Goal: Communication & Community: Connect with others

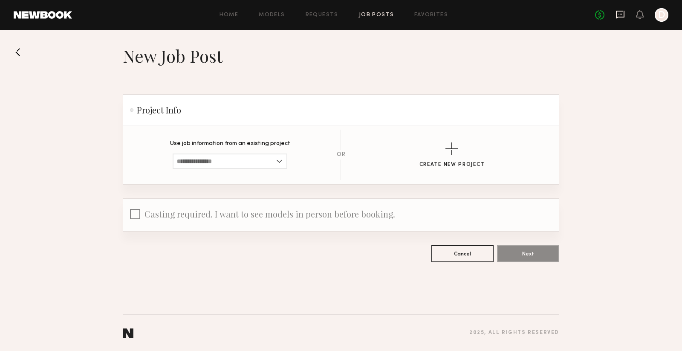
click at [616, 14] on icon at bounding box center [619, 14] width 9 height 9
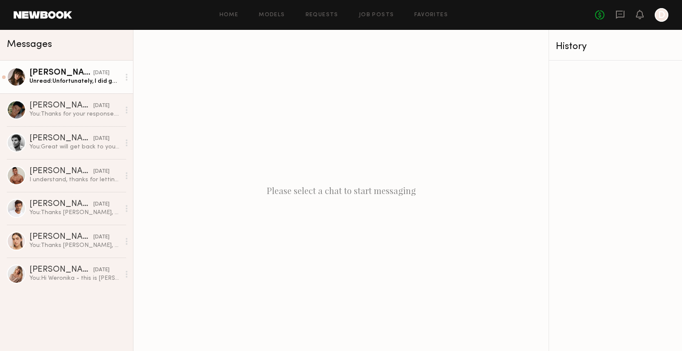
click at [45, 74] on div "[PERSON_NAME]" at bounding box center [61, 73] width 64 height 9
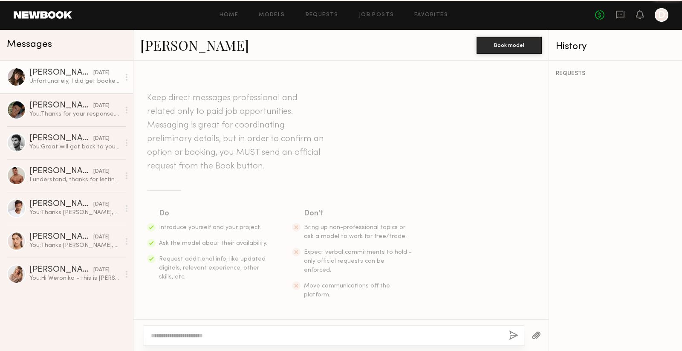
scroll to position [887, 0]
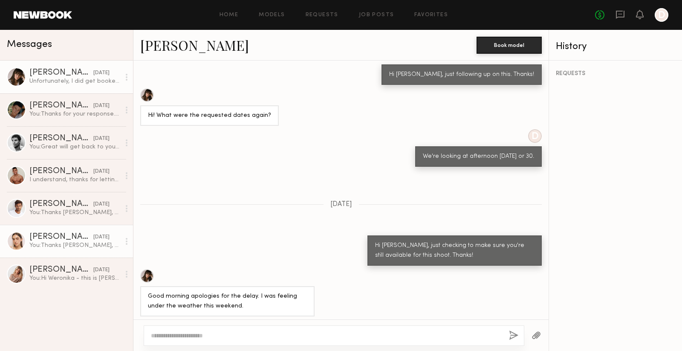
click at [76, 239] on div "[PERSON_NAME]" at bounding box center [61, 237] width 64 height 9
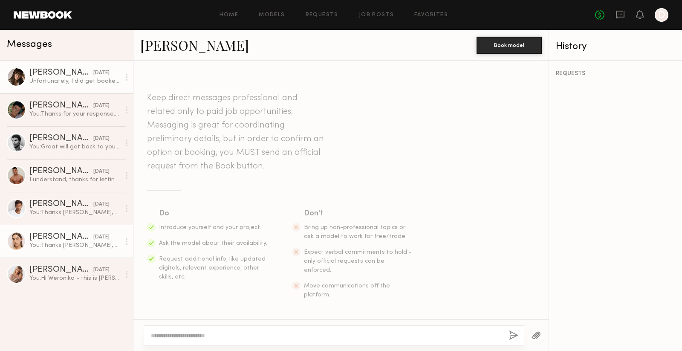
scroll to position [452, 0]
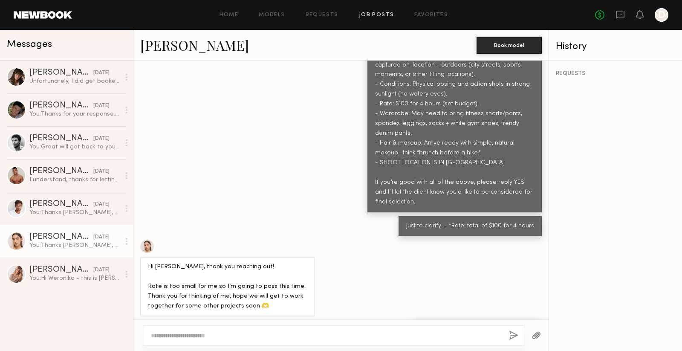
click at [371, 12] on link "Job Posts" at bounding box center [376, 15] width 35 height 6
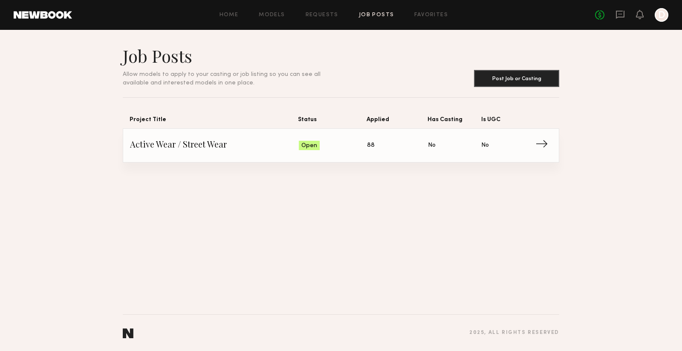
click at [541, 140] on span "→" at bounding box center [543, 145] width 17 height 13
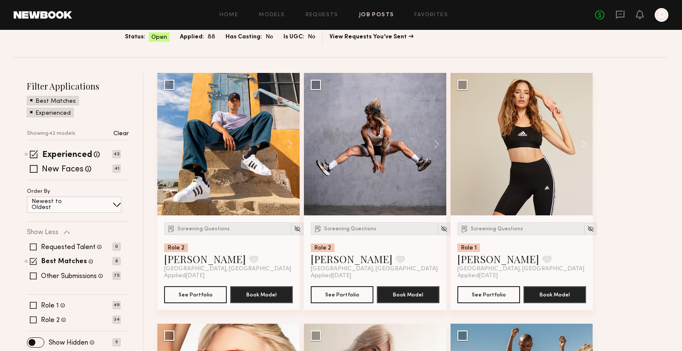
scroll to position [65, 0]
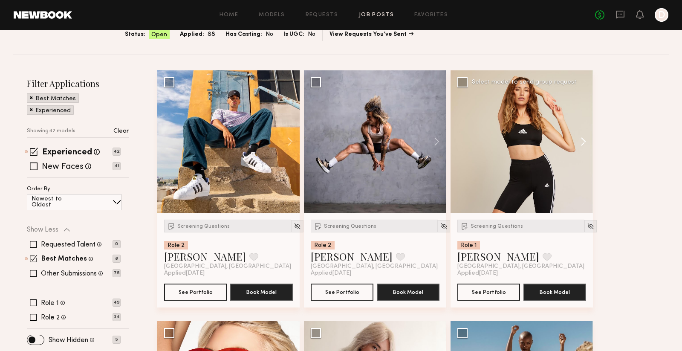
click at [586, 136] on button at bounding box center [578, 141] width 27 height 142
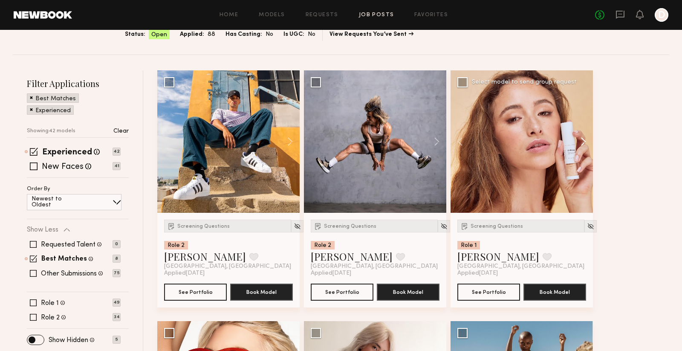
click at [586, 136] on button at bounding box center [578, 141] width 27 height 142
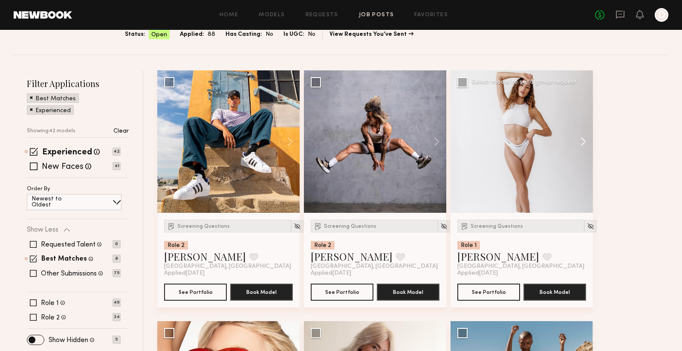
click at [586, 136] on button at bounding box center [578, 141] width 27 height 142
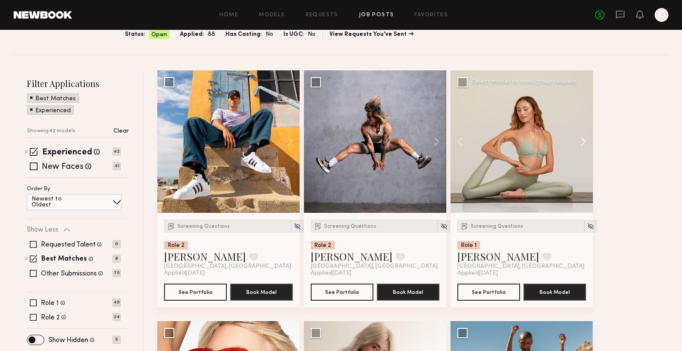
click at [586, 136] on button at bounding box center [578, 141] width 27 height 142
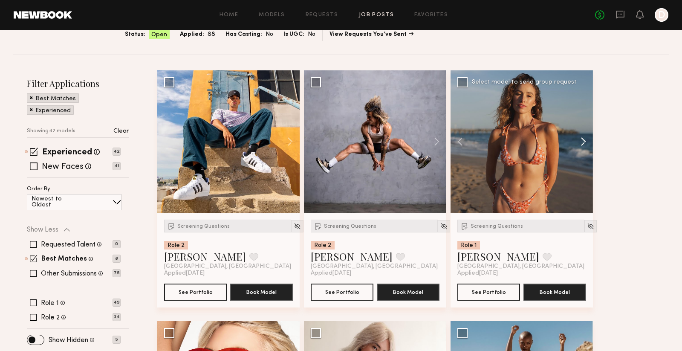
click at [586, 136] on button at bounding box center [578, 141] width 27 height 142
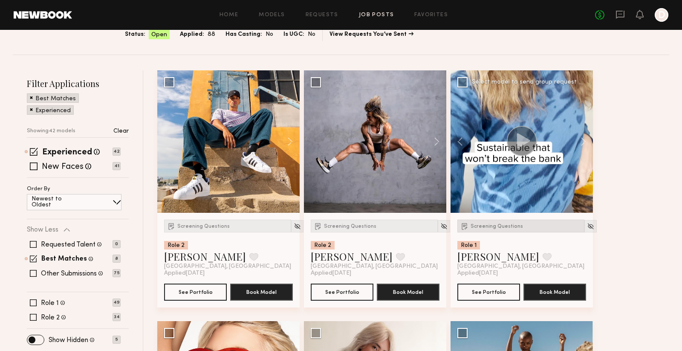
click at [494, 226] on span "Screening Questions" at bounding box center [496, 226] width 52 height 5
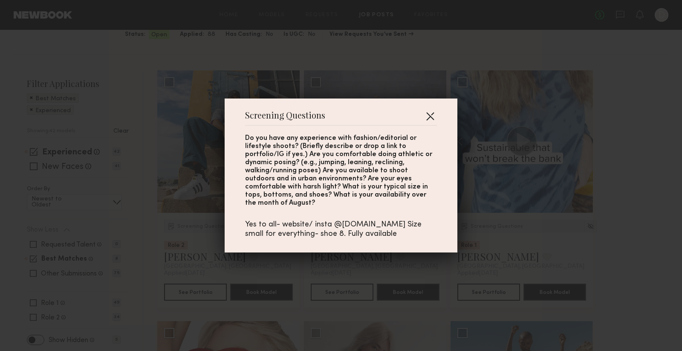
click at [432, 120] on button "button" at bounding box center [430, 116] width 14 height 14
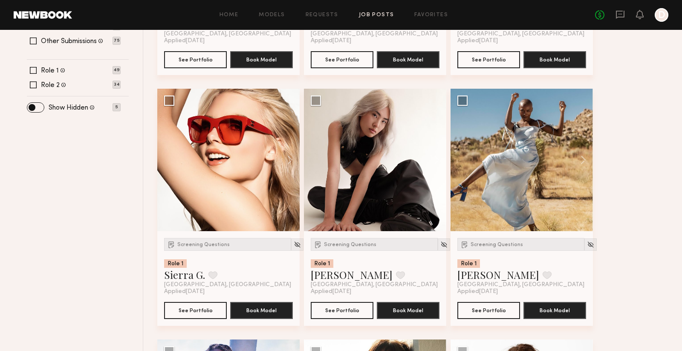
scroll to position [322, 0]
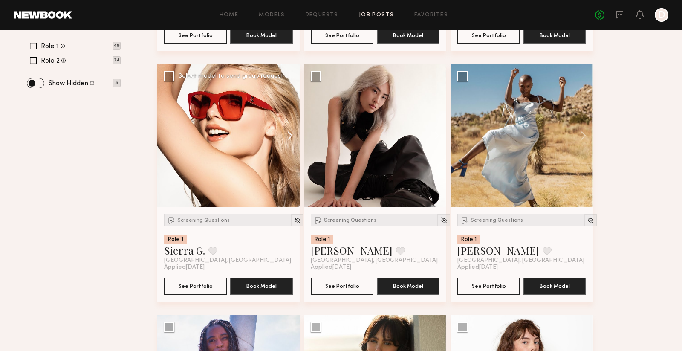
click at [289, 132] on button at bounding box center [285, 135] width 27 height 142
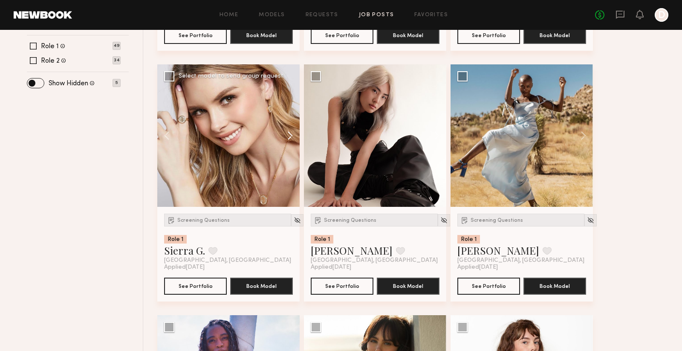
click at [289, 132] on button at bounding box center [285, 135] width 27 height 142
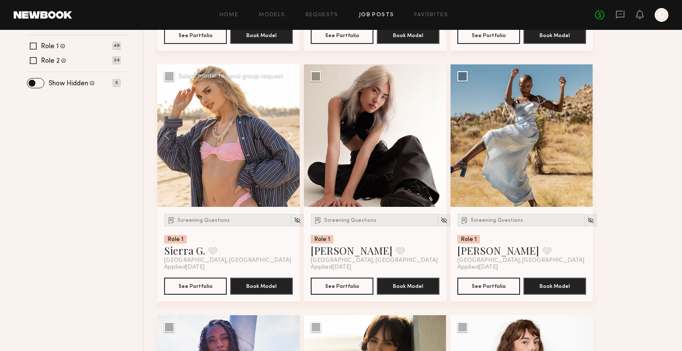
click at [289, 133] on button at bounding box center [285, 135] width 27 height 142
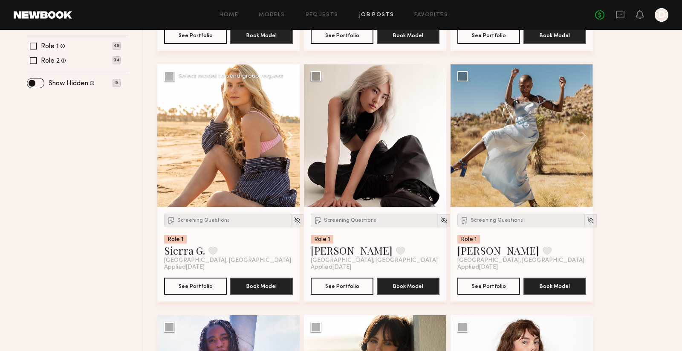
click at [289, 133] on button at bounding box center [285, 135] width 27 height 142
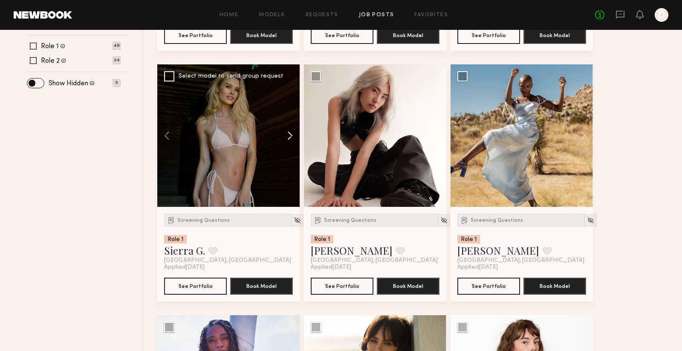
click at [289, 133] on button at bounding box center [285, 135] width 27 height 142
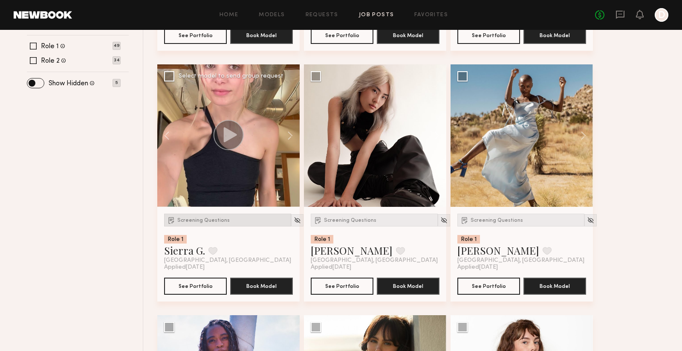
click at [204, 222] on span "Screening Questions" at bounding box center [203, 220] width 52 height 5
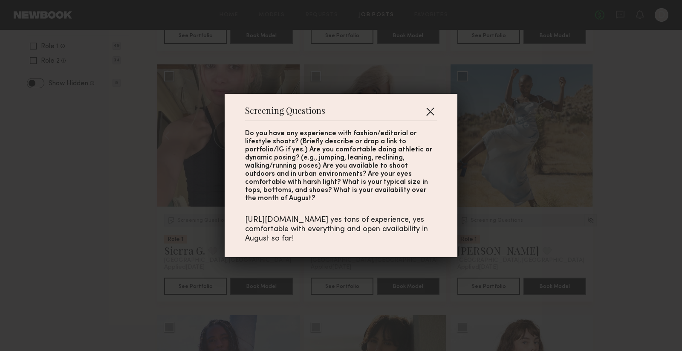
click at [432, 113] on button "button" at bounding box center [430, 111] width 14 height 14
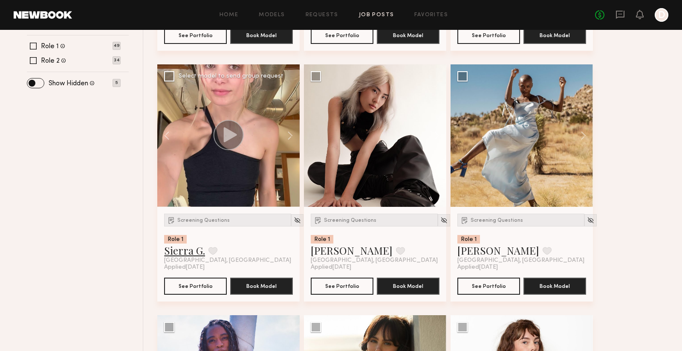
click at [187, 251] on link "Sierra G." at bounding box center [184, 250] width 41 height 14
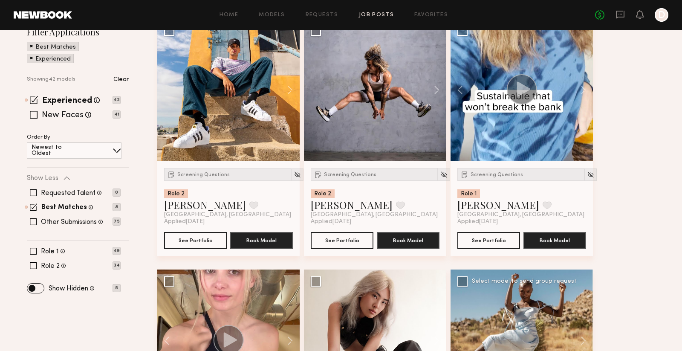
scroll to position [102, 0]
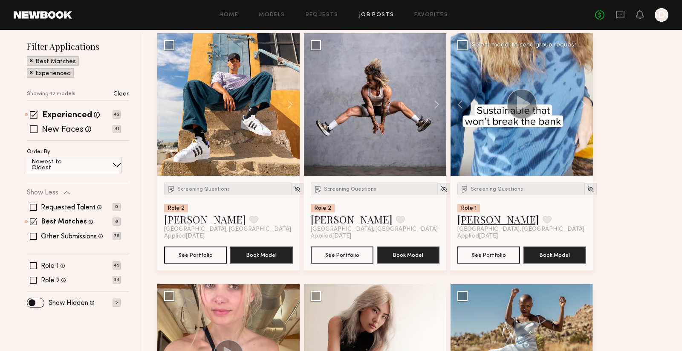
click at [489, 221] on link "Jacqueline R." at bounding box center [498, 219] width 82 height 14
click at [288, 101] on button at bounding box center [285, 104] width 27 height 142
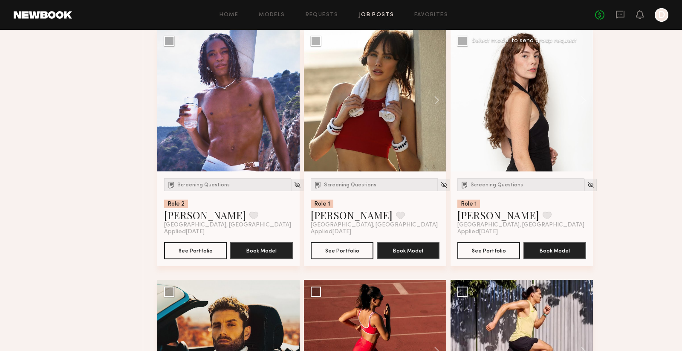
scroll to position [623, 0]
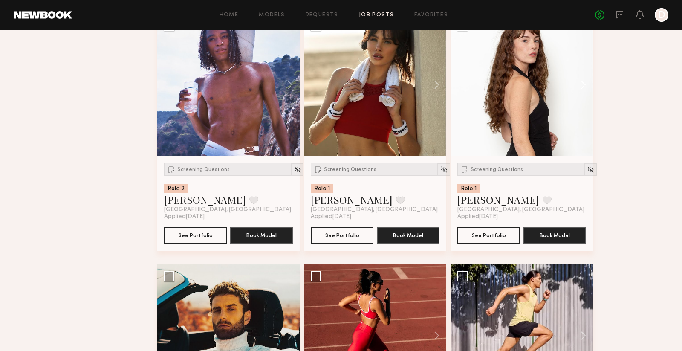
click at [579, 86] on button at bounding box center [578, 85] width 27 height 142
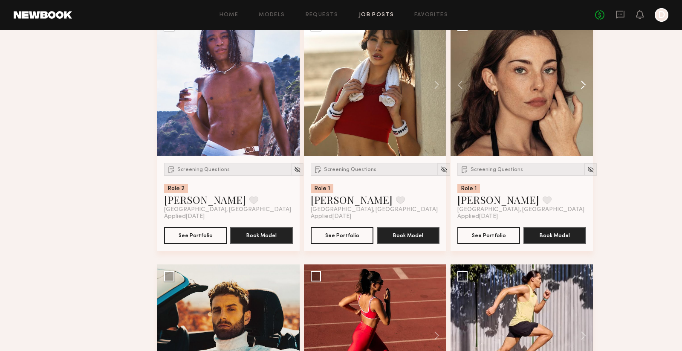
click at [579, 86] on button at bounding box center [578, 85] width 27 height 142
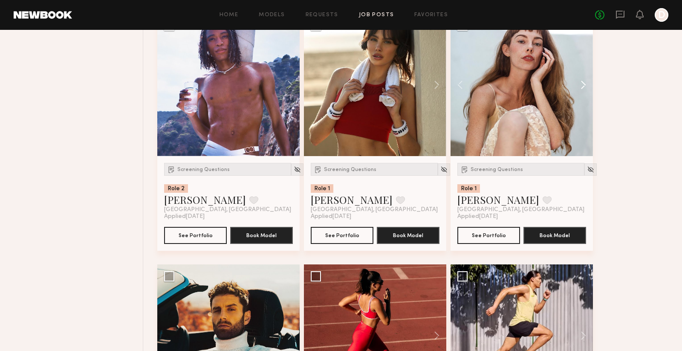
click at [579, 86] on button at bounding box center [578, 85] width 27 height 142
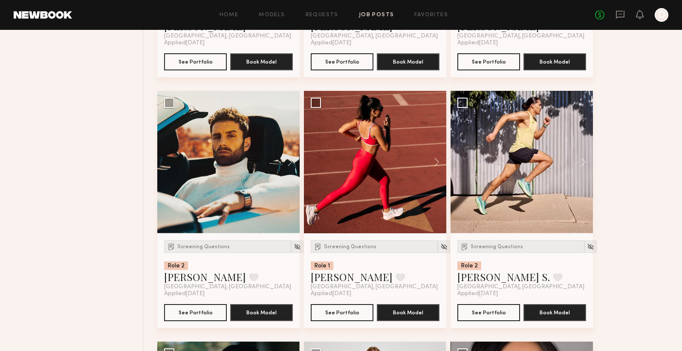
scroll to position [802, 0]
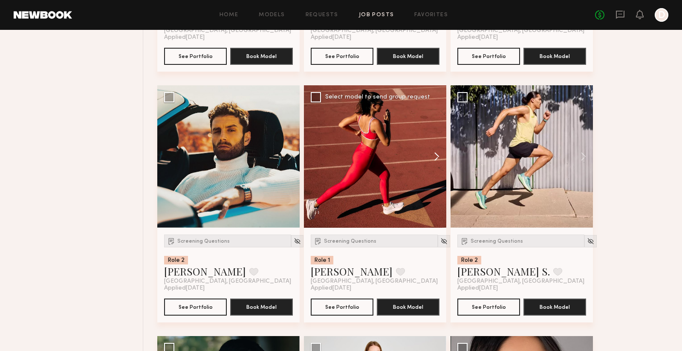
click at [438, 162] on button at bounding box center [432, 156] width 27 height 142
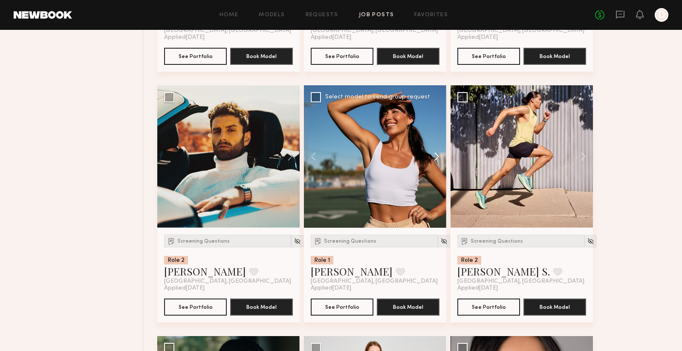
click at [438, 162] on button at bounding box center [432, 156] width 27 height 142
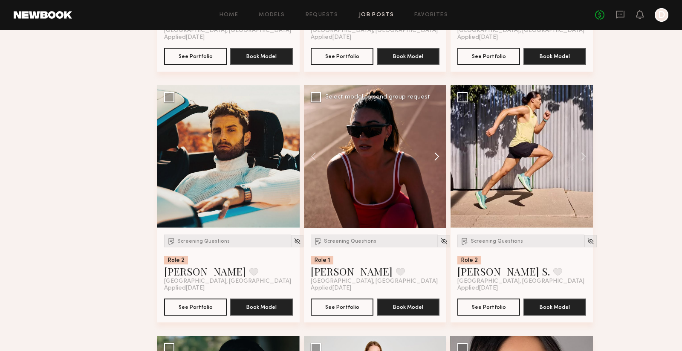
click at [438, 162] on button at bounding box center [432, 156] width 27 height 142
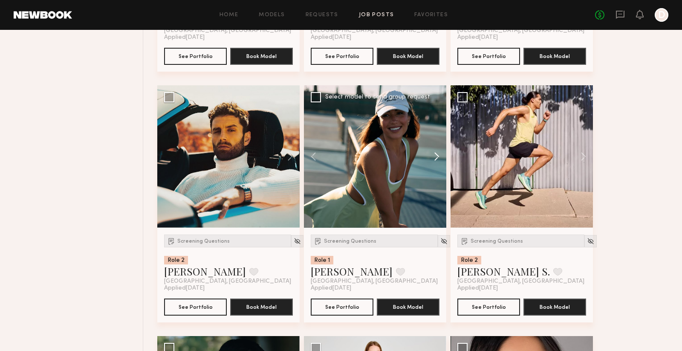
click at [438, 162] on button at bounding box center [432, 156] width 27 height 142
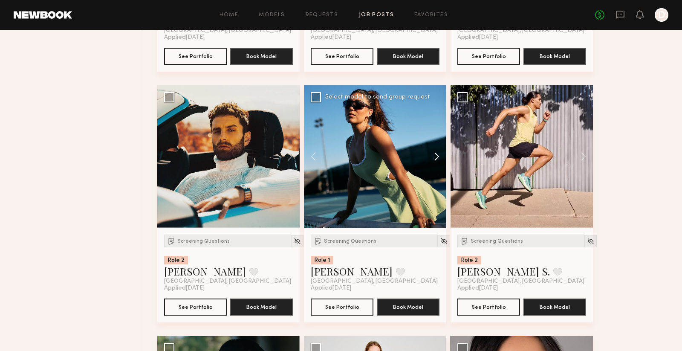
click at [438, 162] on button at bounding box center [432, 156] width 27 height 142
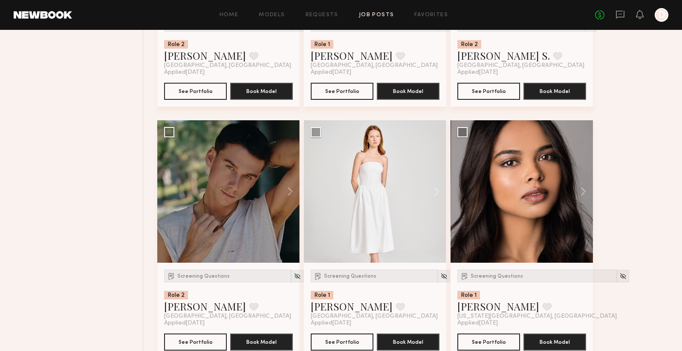
scroll to position [1027, 0]
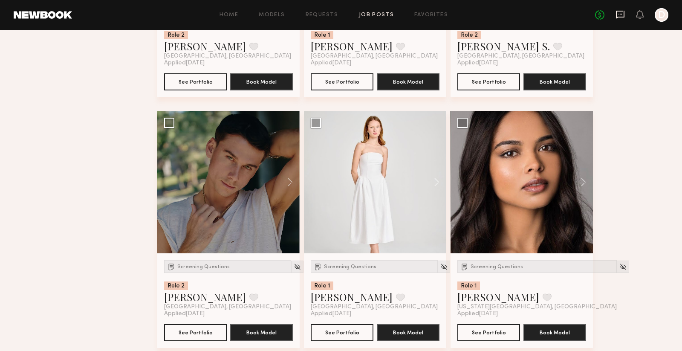
click at [623, 16] on icon at bounding box center [619, 14] width 9 height 9
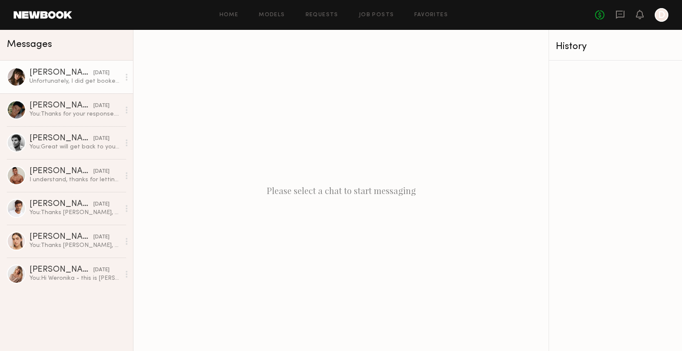
click at [42, 82] on div "Unfortunately, I did get booked out for something so I am no longer available f…" at bounding box center [74, 81] width 91 height 8
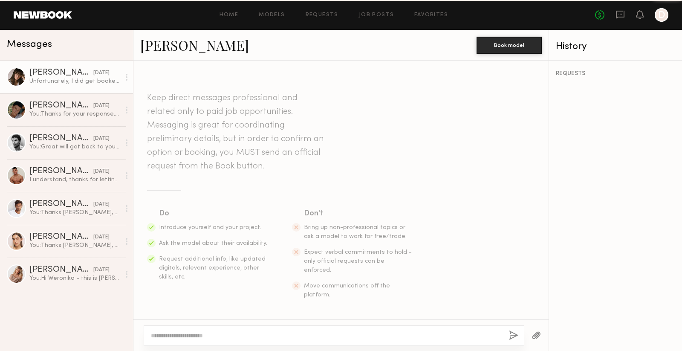
scroll to position [887, 0]
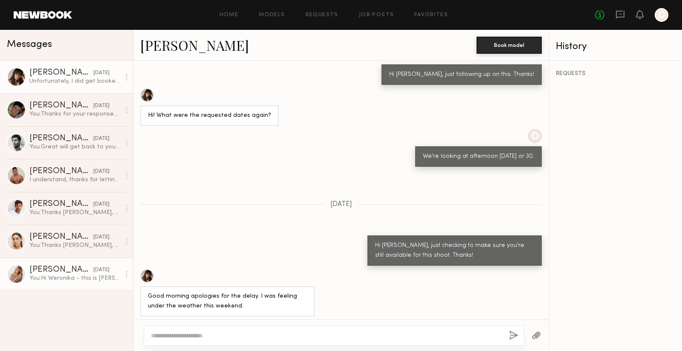
click at [93, 267] on div "[DATE]" at bounding box center [101, 270] width 16 height 8
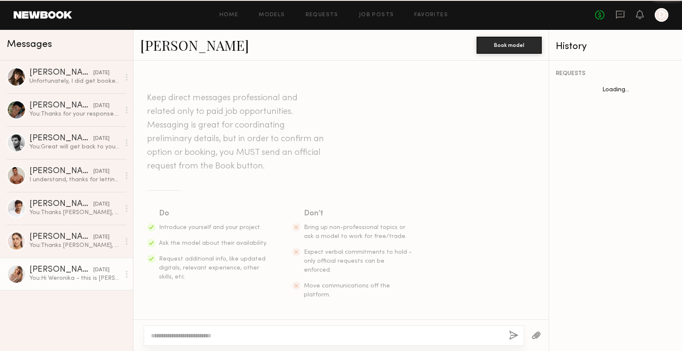
scroll to position [324, 0]
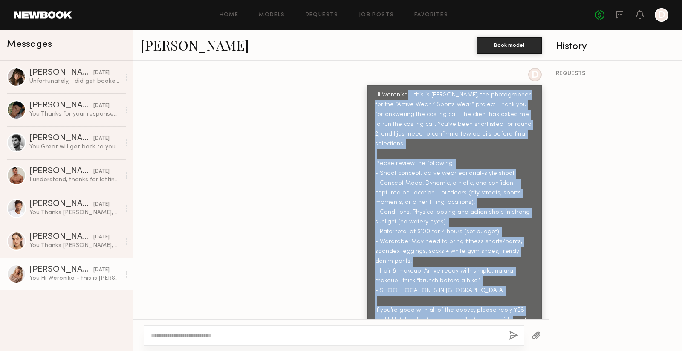
drag, startPoint x: 408, startPoint y: 77, endPoint x: 494, endPoint y: 302, distance: 241.8
click at [494, 302] on div "Hi Weronika - this is [PERSON_NAME], the photographer for the “Active Wear / Sp…" at bounding box center [454, 212] width 159 height 245
copy div "- this is Jung, the photographer for the “Active Wear / Sports Wear” project. T…"
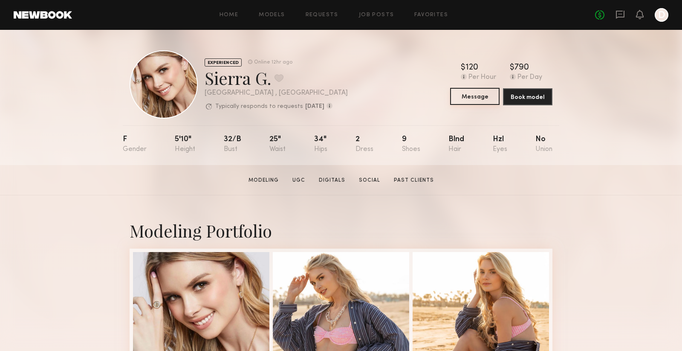
click at [481, 99] on button "Message" at bounding box center [474, 96] width 49 height 17
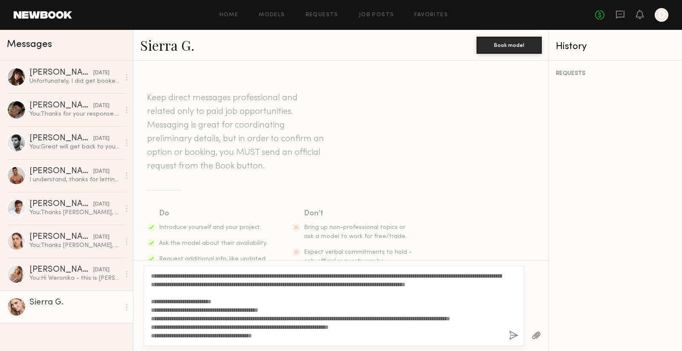
drag, startPoint x: 185, startPoint y: 274, endPoint x: 176, endPoint y: 276, distance: 9.5
click at [176, 276] on textarea "**********" at bounding box center [326, 305] width 351 height 68
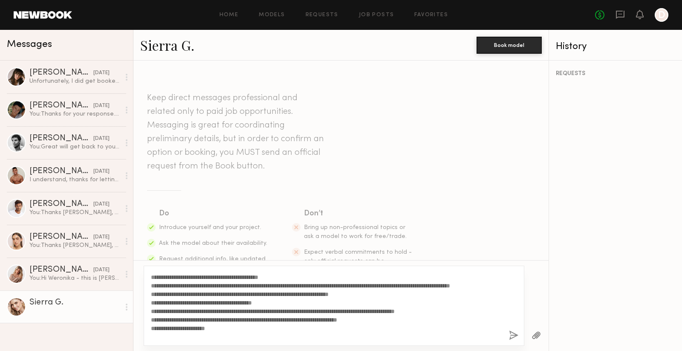
scroll to position [60, 0]
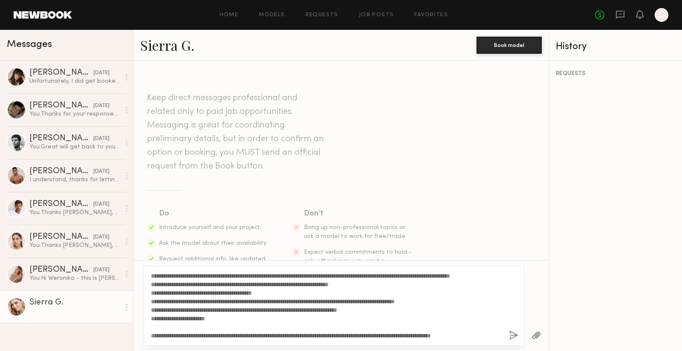
click at [268, 291] on textarea "**********" at bounding box center [326, 305] width 351 height 68
click at [500, 334] on textarea "**********" at bounding box center [326, 305] width 351 height 68
type textarea "**********"
click at [513, 336] on button "button" at bounding box center [513, 335] width 9 height 11
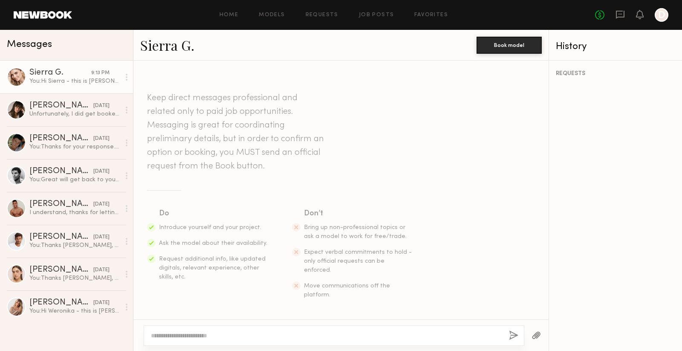
scroll to position [0, 0]
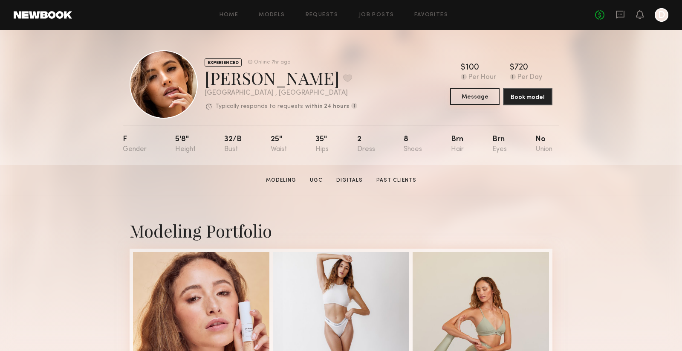
click at [481, 90] on button "Message" at bounding box center [474, 96] width 49 height 17
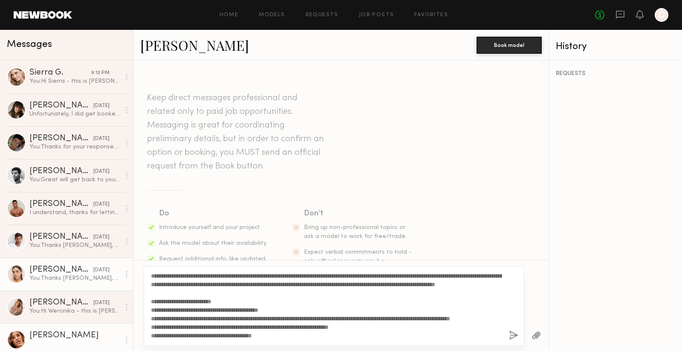
drag, startPoint x: 224, startPoint y: 275, endPoint x: 92, endPoint y: 274, distance: 132.1
click at [92, 274] on div "Messages Sierra G. 9:13 PM You: Abby S. yesterday Unfortunately, I did get book…" at bounding box center [341, 190] width 682 height 321
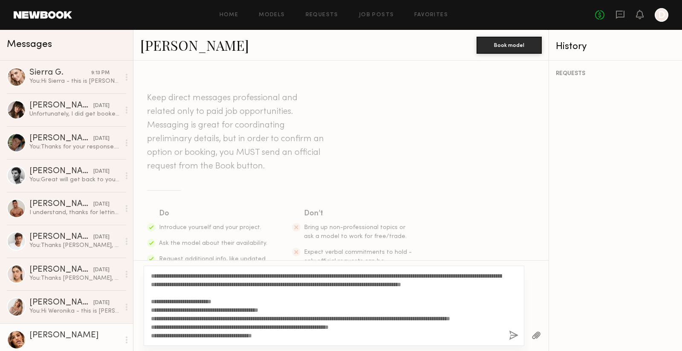
click at [165, 274] on textarea "**********" at bounding box center [326, 305] width 351 height 68
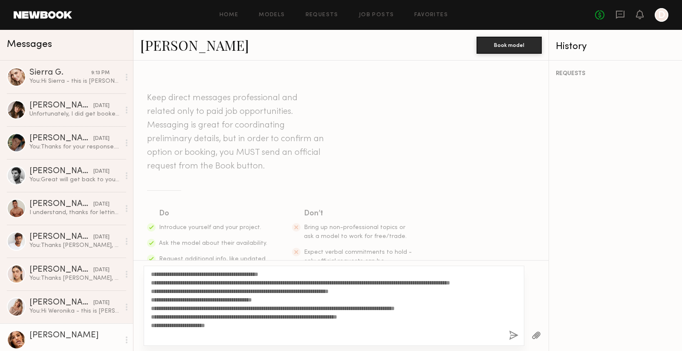
scroll to position [68, 0]
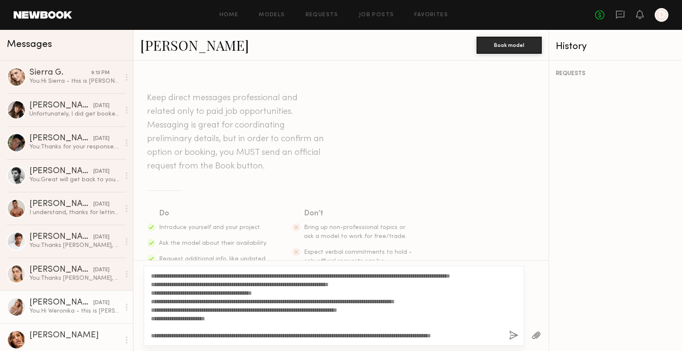
drag, startPoint x: 230, startPoint y: 317, endPoint x: 118, endPoint y: 314, distance: 111.2
click at [121, 315] on div "Messages Sierra G. 9:13 PM You: Abby S. yesterday Unfortunately, I did get book…" at bounding box center [341, 190] width 682 height 321
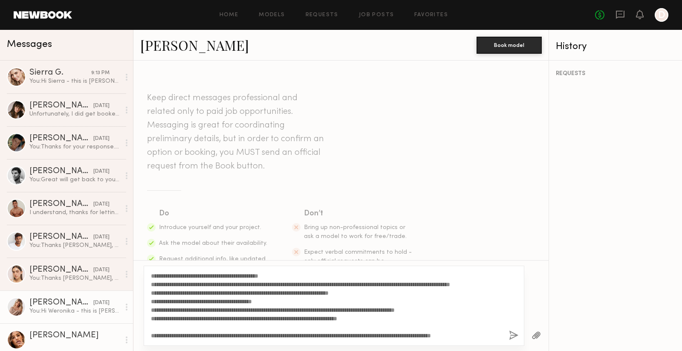
scroll to position [60, 0]
click at [185, 308] on textarea "**********" at bounding box center [326, 305] width 351 height 68
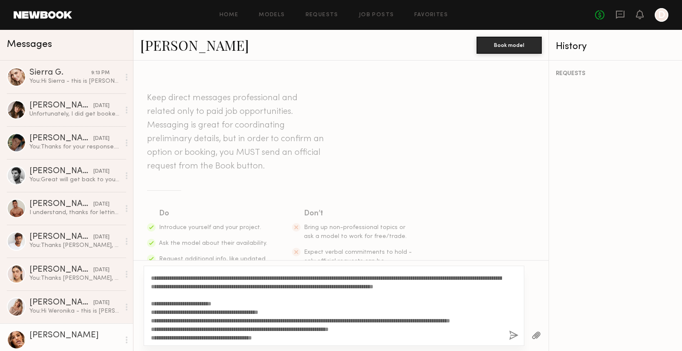
scroll to position [3, 0]
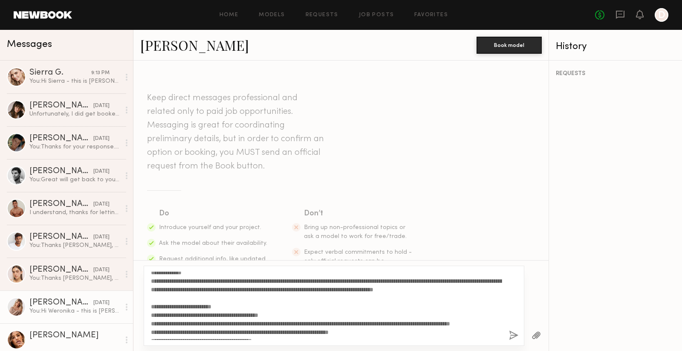
drag, startPoint x: 227, startPoint y: 314, endPoint x: 128, endPoint y: 305, distance: 99.3
click at [129, 305] on div "Messages Sierra G. 9:13 PM You: Abby S. yesterday Unfortunately, I did get book…" at bounding box center [341, 190] width 682 height 321
click at [238, 311] on textarea "**********" at bounding box center [326, 305] width 351 height 68
drag, startPoint x: 224, startPoint y: 313, endPoint x: 187, endPoint y: 313, distance: 36.6
click at [187, 313] on textarea "**********" at bounding box center [326, 305] width 351 height 68
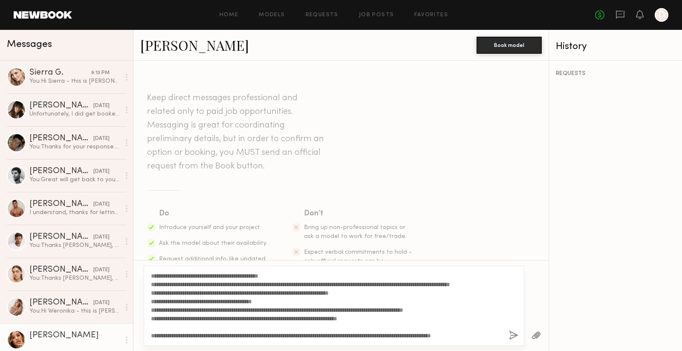
scroll to position [60, 0]
click at [489, 334] on textarea "**********" at bounding box center [326, 305] width 351 height 68
type textarea "**********"
click at [509, 333] on button "button" at bounding box center [513, 335] width 9 height 11
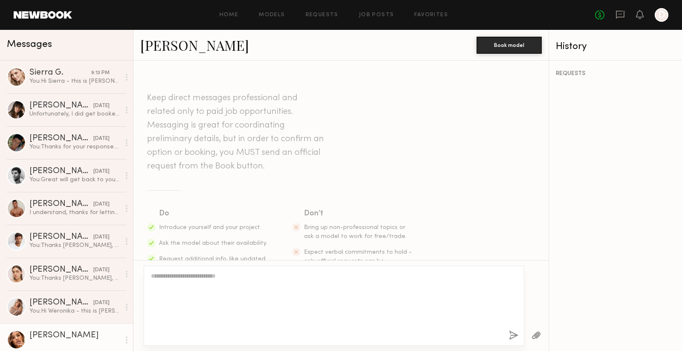
scroll to position [0, 0]
